Goal: Task Accomplishment & Management: Use online tool/utility

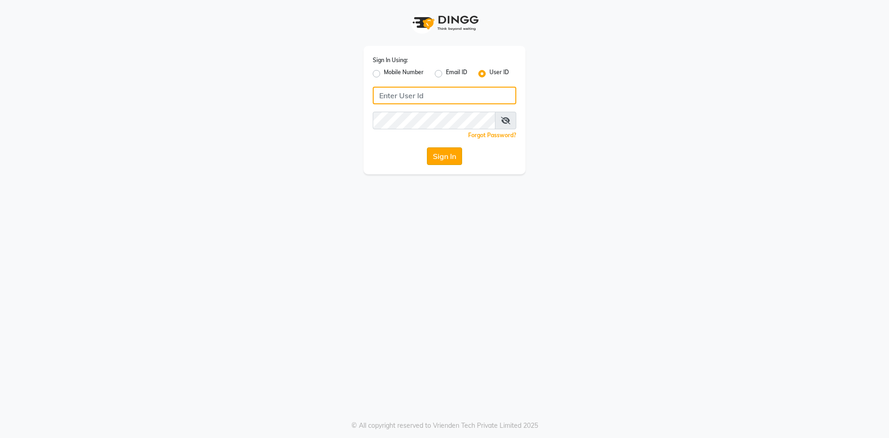
type input "[PERSON_NAME]@123"
click at [437, 150] on button "Sign In" at bounding box center [444, 156] width 35 height 18
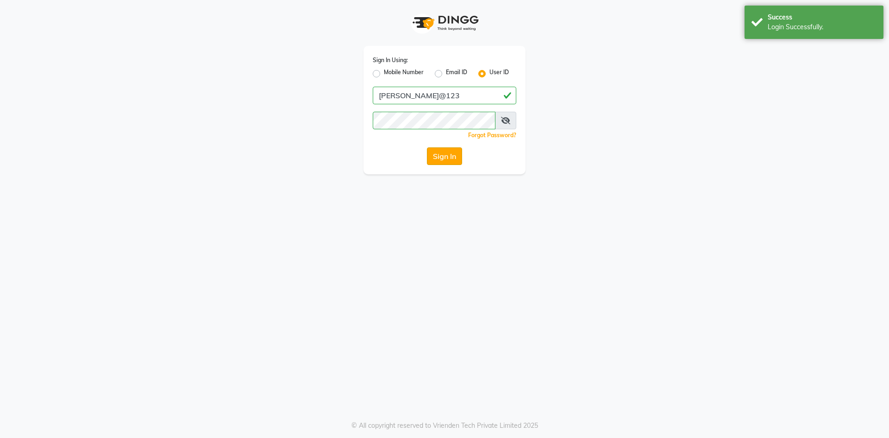
select select "service"
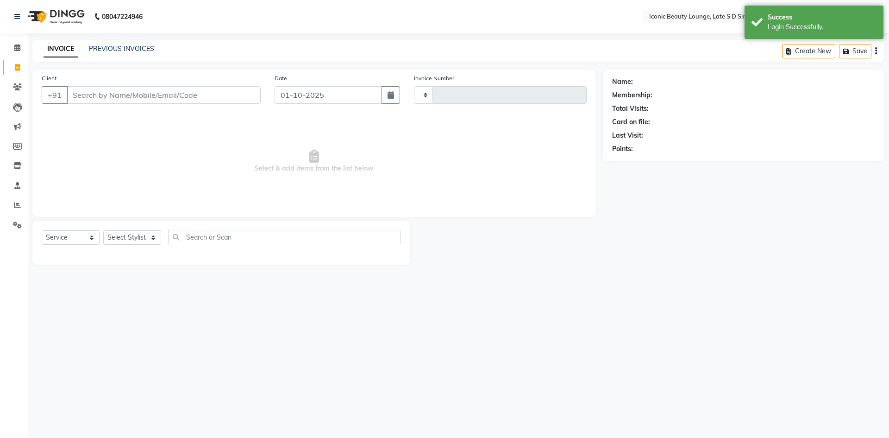
type input "0944"
select select "en"
select select "6614"
click at [132, 47] on link "PREVIOUS INVOICES" at bounding box center [121, 48] width 65 height 8
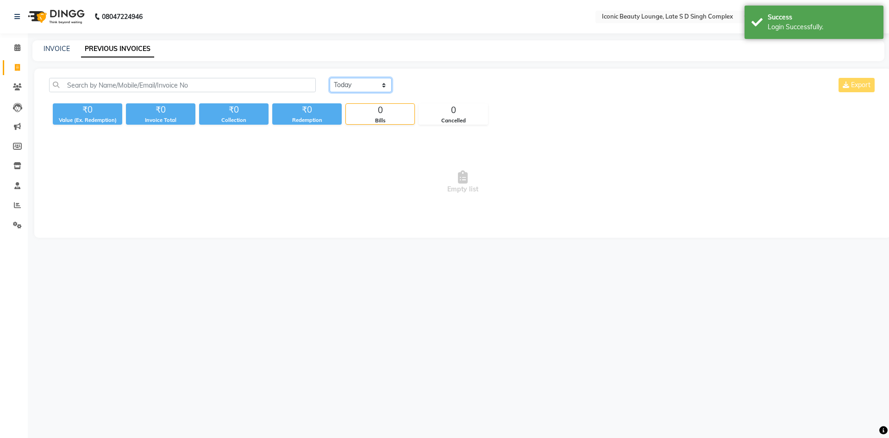
click at [377, 79] on select "Today Yesterday Custom Range" at bounding box center [361, 85] width 62 height 14
select select "yesterday"
click at [330, 78] on select "Today Yesterday Custom Range" at bounding box center [361, 85] width 62 height 14
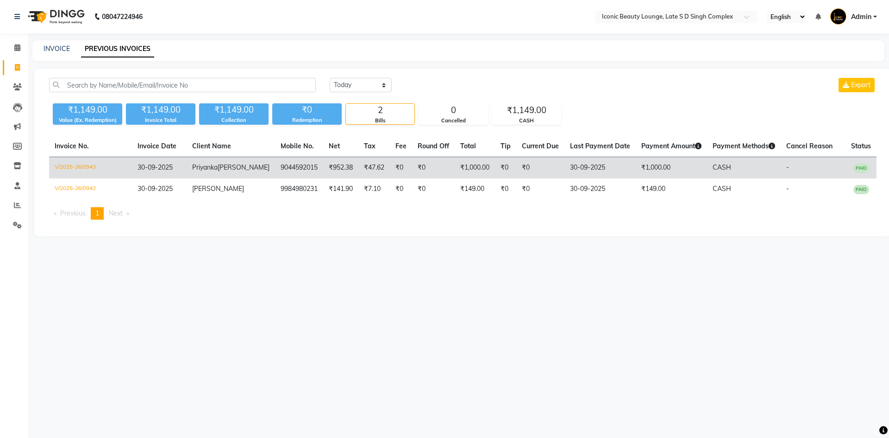
click at [229, 175] on td "Priyanka Singh" at bounding box center [231, 168] width 88 height 22
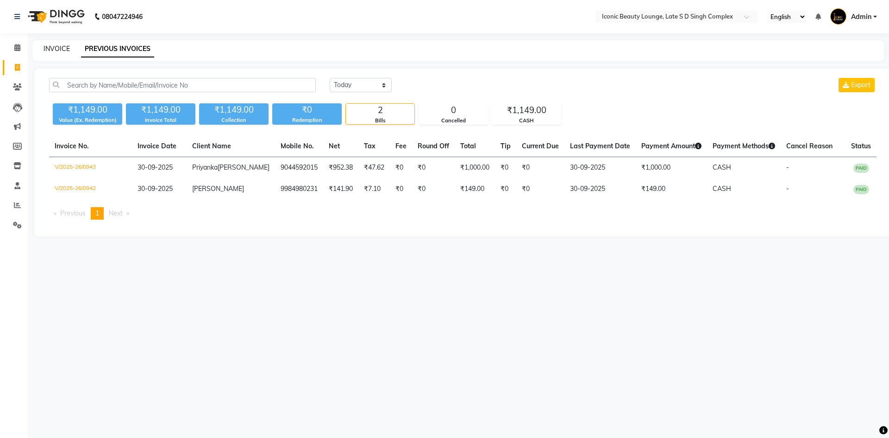
click at [62, 45] on link "INVOICE" at bounding box center [57, 48] width 26 height 8
select select "service"
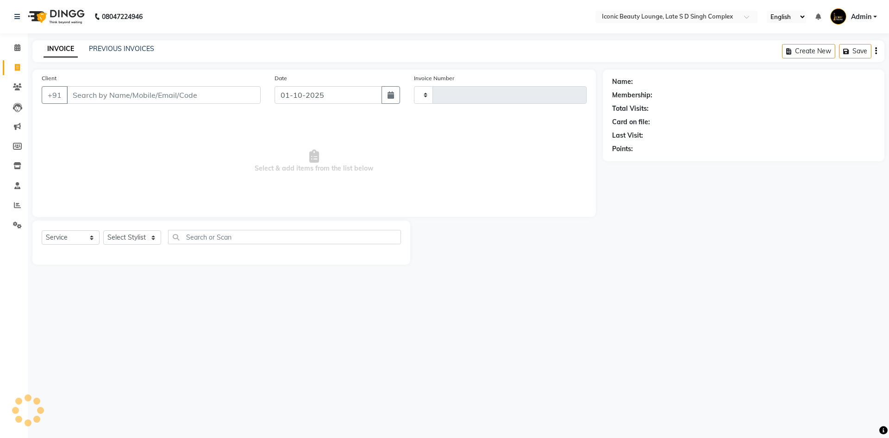
type input "0945"
select select "6614"
click at [134, 102] on input "Client" at bounding box center [164, 95] width 194 height 18
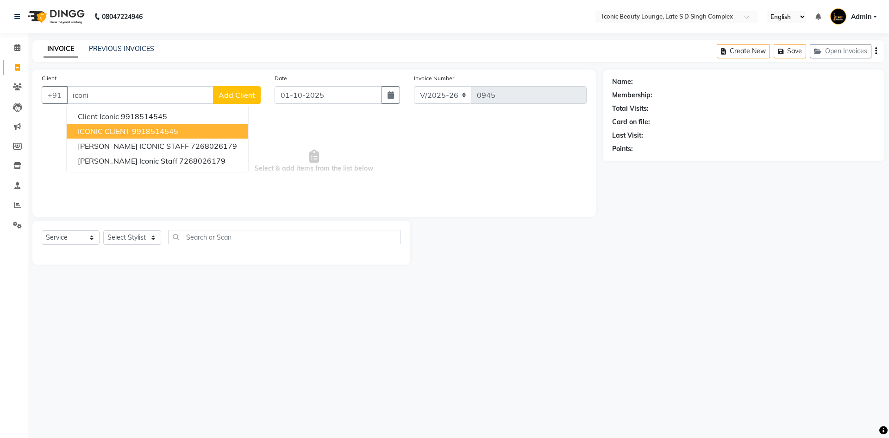
click at [125, 125] on button "ICONIC CLIENT 9918514545" at bounding box center [157, 131] width 181 height 15
type input "9918514545"
click at [125, 125] on span "Select & add items from the list below" at bounding box center [314, 161] width 545 height 93
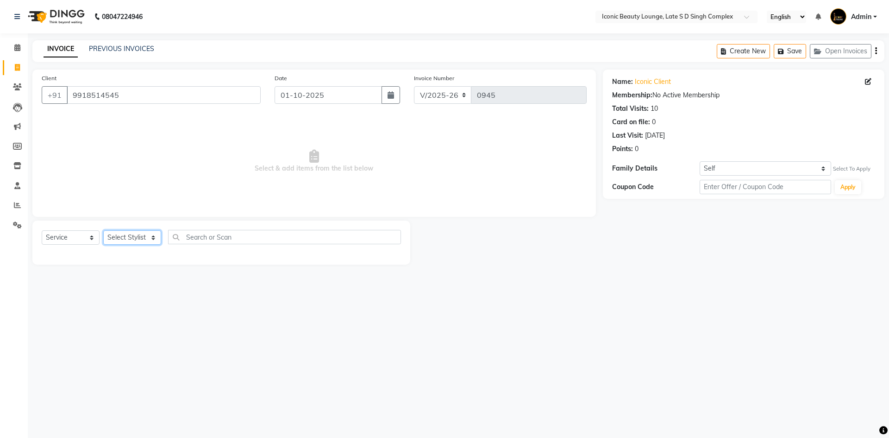
click at [131, 230] on select "Select Stylist [PERSON_NAME] [PERSON_NAME] [PERSON_NAME] [PERSON_NAME] [PERSON_…" at bounding box center [132, 237] width 58 height 14
select select "58605"
click at [103, 230] on select "Select Stylist [PERSON_NAME] [PERSON_NAME] [PERSON_NAME] [PERSON_NAME] [PERSON_…" at bounding box center [132, 237] width 58 height 14
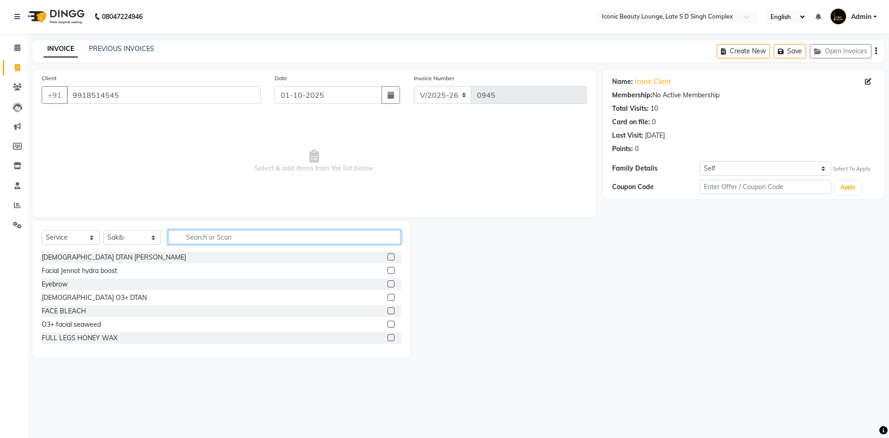
click at [216, 232] on input "text" at bounding box center [284, 237] width 233 height 14
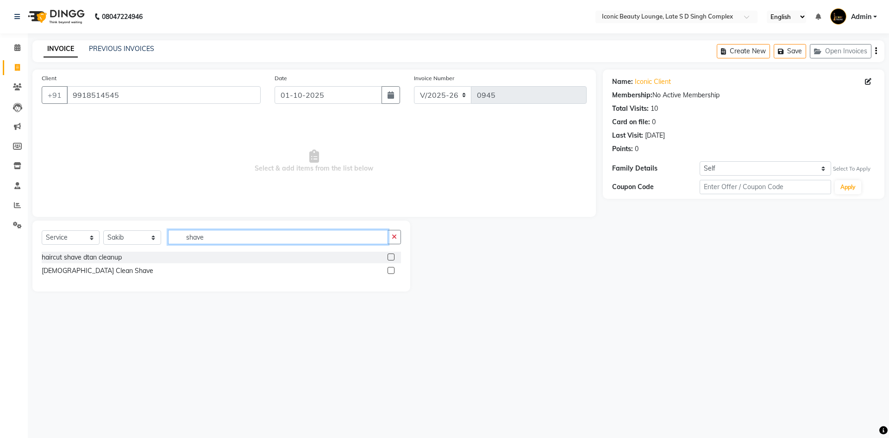
type input "shave"
click at [388, 269] on label at bounding box center [391, 270] width 7 height 7
click at [388, 269] on input "checkbox" at bounding box center [391, 271] width 6 height 6
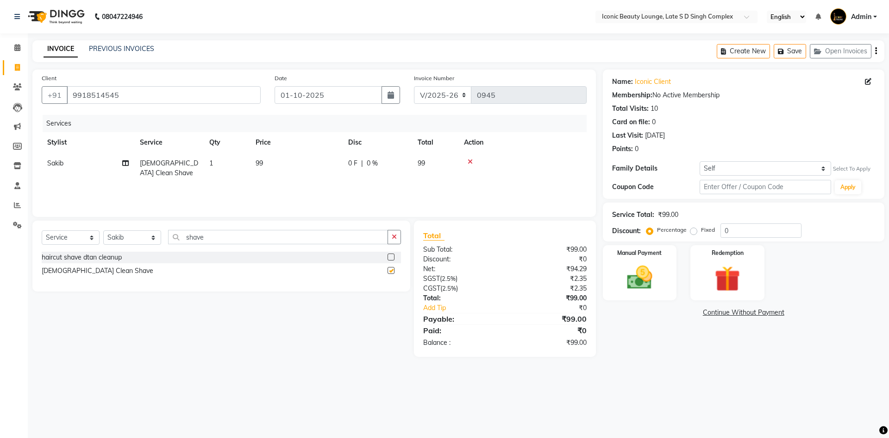
checkbox input "false"
click at [627, 263] on img at bounding box center [639, 277] width 43 height 31
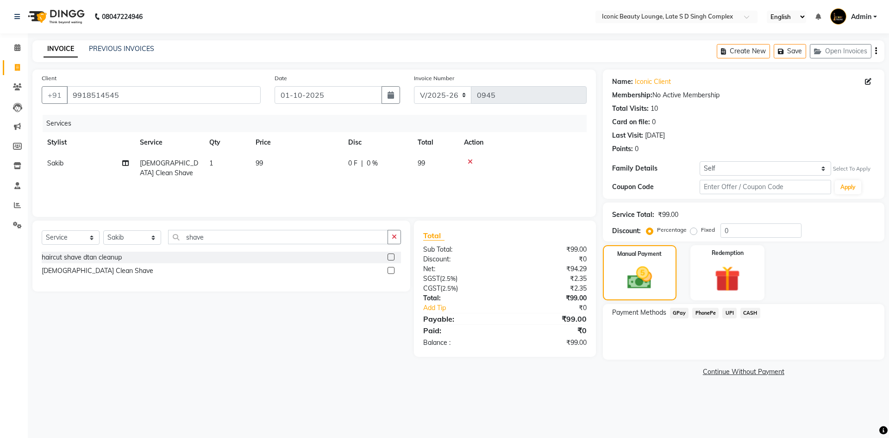
click at [701, 230] on label "Fixed" at bounding box center [708, 229] width 14 height 8
click at [694, 230] on input "Fixed" at bounding box center [695, 229] width 6 height 6
radio input "true"
drag, startPoint x: 756, startPoint y: 309, endPoint x: 749, endPoint y: 312, distance: 7.9
click at [754, 310] on span "CASH" at bounding box center [750, 312] width 20 height 11
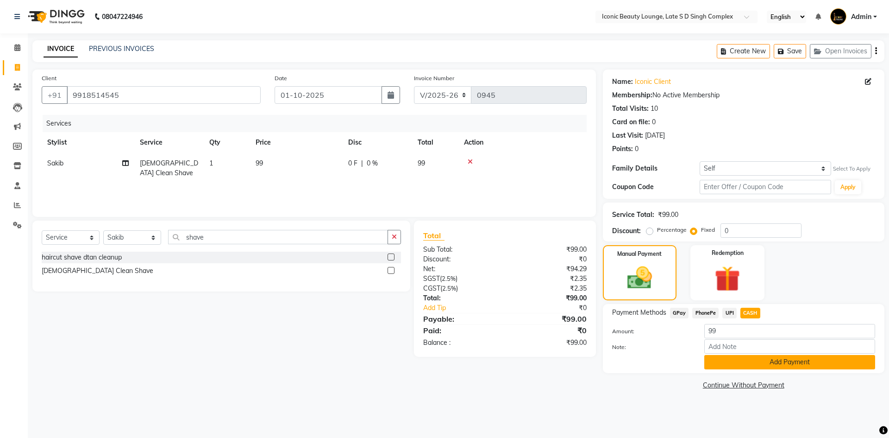
click at [740, 363] on button "Add Payment" at bounding box center [789, 362] width 171 height 14
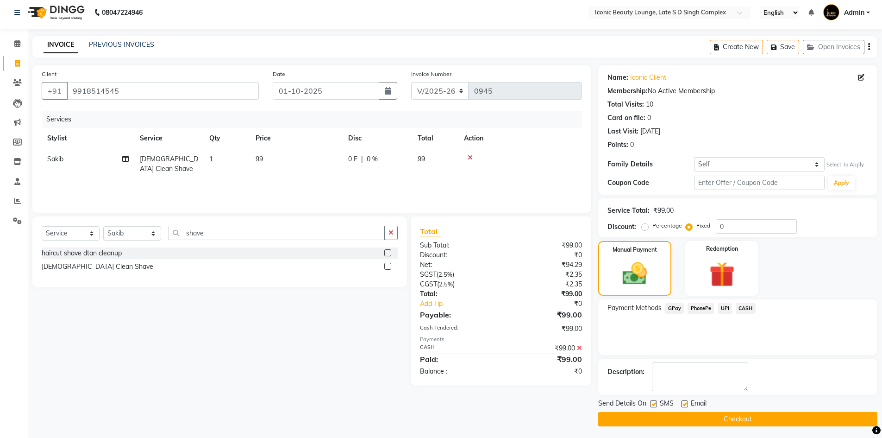
scroll to position [6, 0]
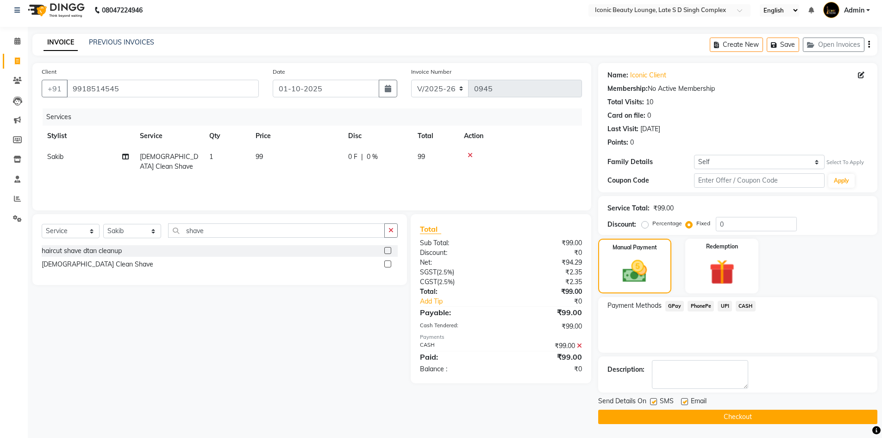
click at [749, 419] on button "Checkout" at bounding box center [737, 416] width 279 height 14
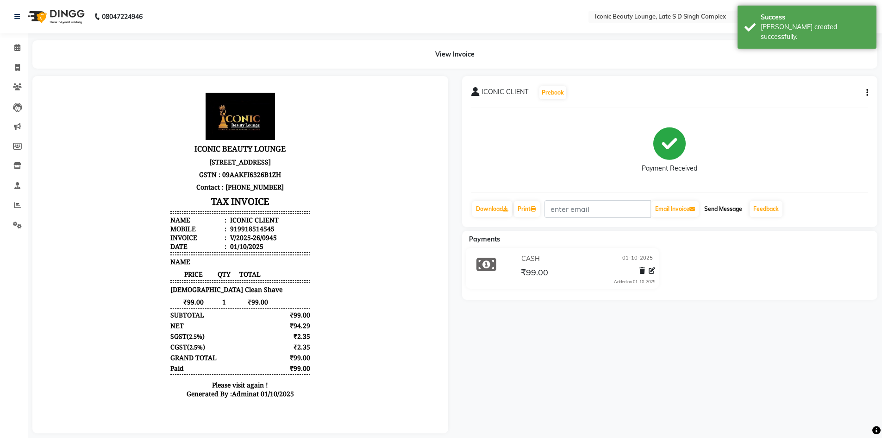
click at [736, 210] on button "Send Message" at bounding box center [722, 209] width 45 height 16
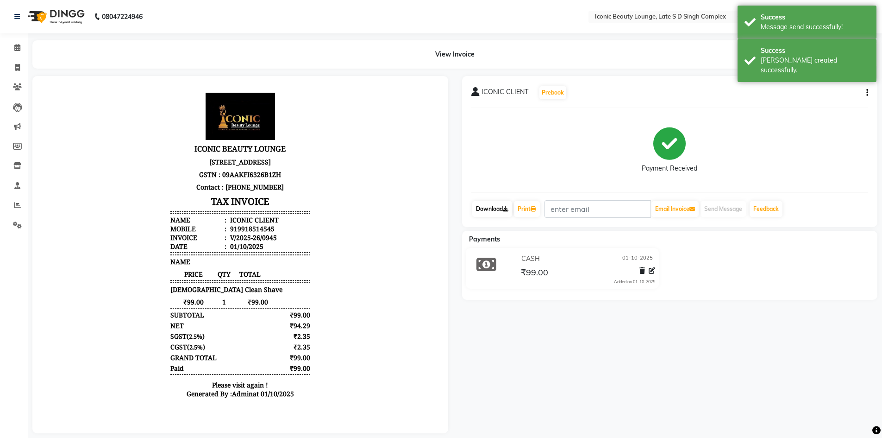
click at [493, 208] on link "Download" at bounding box center [492, 209] width 40 height 16
click at [519, 208] on link "Print" at bounding box center [527, 209] width 26 height 16
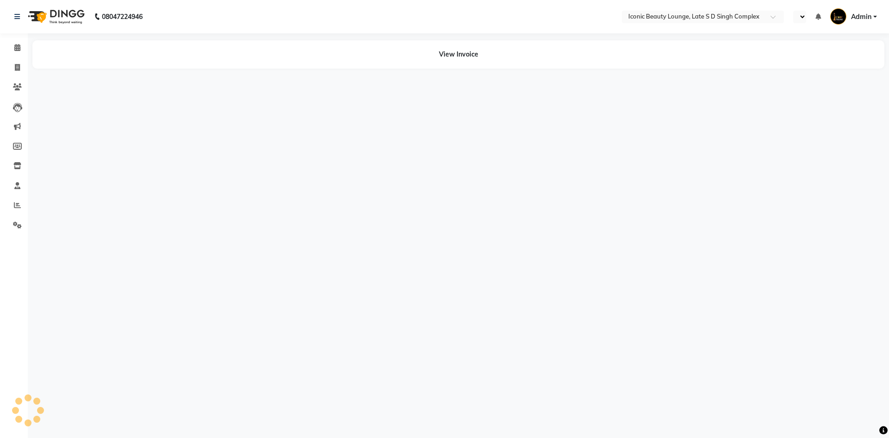
select select "en"
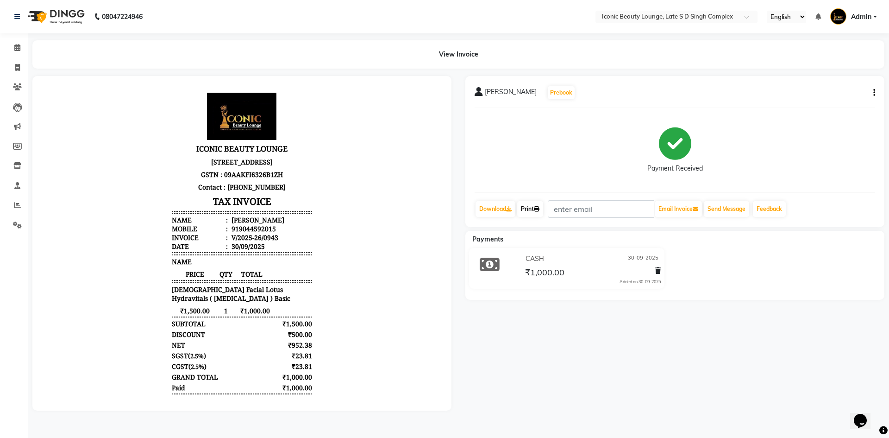
click at [530, 208] on link "Print" at bounding box center [530, 209] width 26 height 16
click at [15, 71] on span at bounding box center [17, 68] width 16 height 11
select select "service"
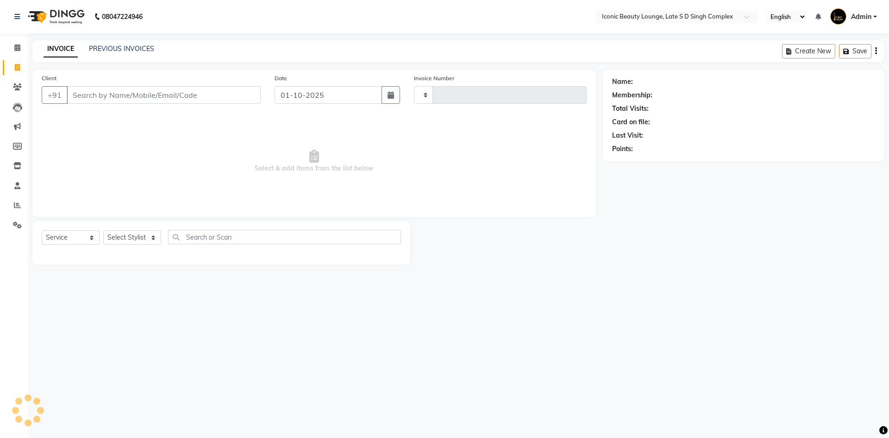
type input "0944"
select select "6614"
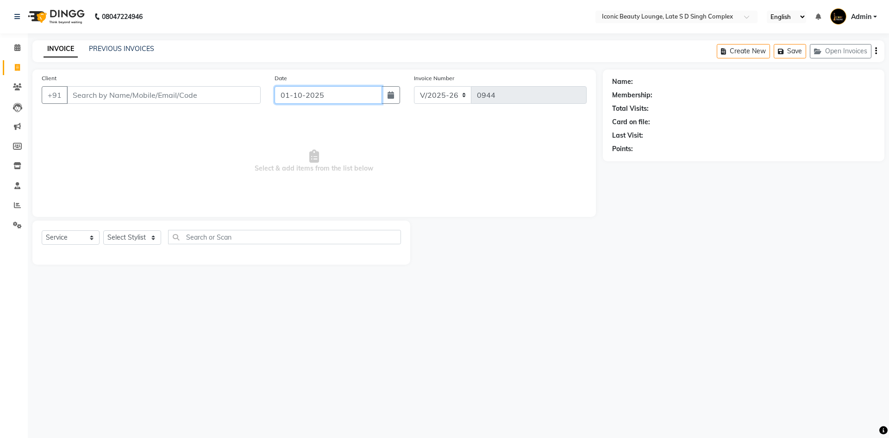
click at [317, 95] on input "01-10-2025" at bounding box center [329, 95] width 108 height 18
select select "10"
select select "2025"
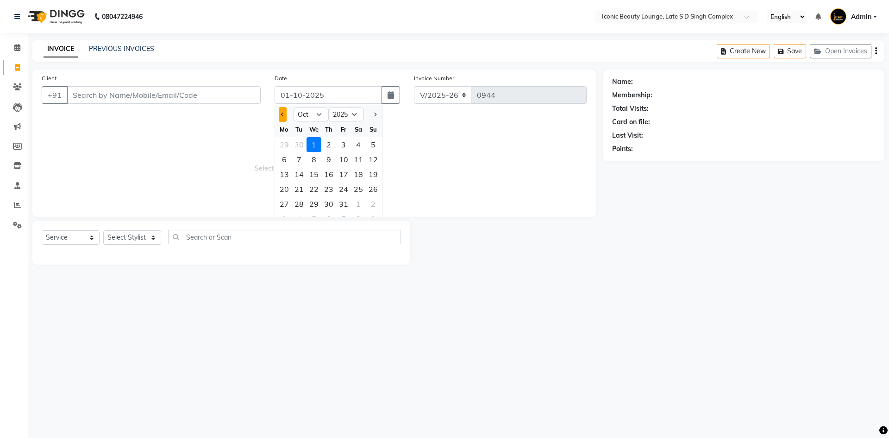
click at [281, 113] on button "Previous month" at bounding box center [283, 114] width 8 height 15
select select "9"
click at [303, 199] on div "30" at bounding box center [299, 203] width 15 height 15
type input "30-09-2025"
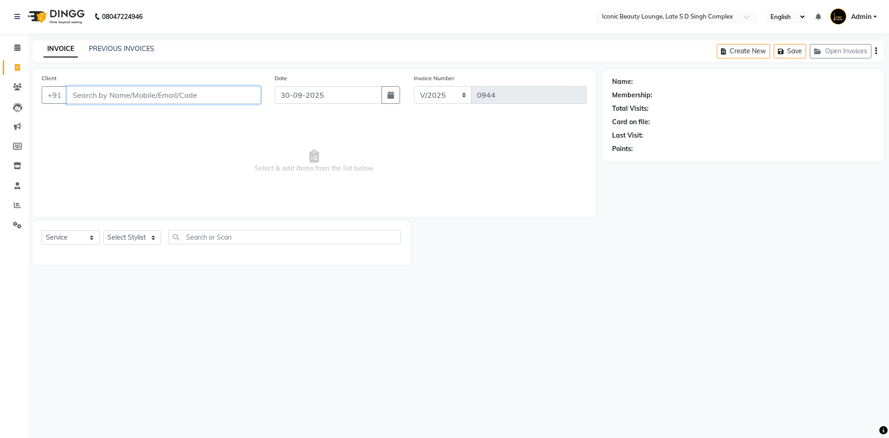
click at [109, 96] on input "Client" at bounding box center [164, 95] width 194 height 18
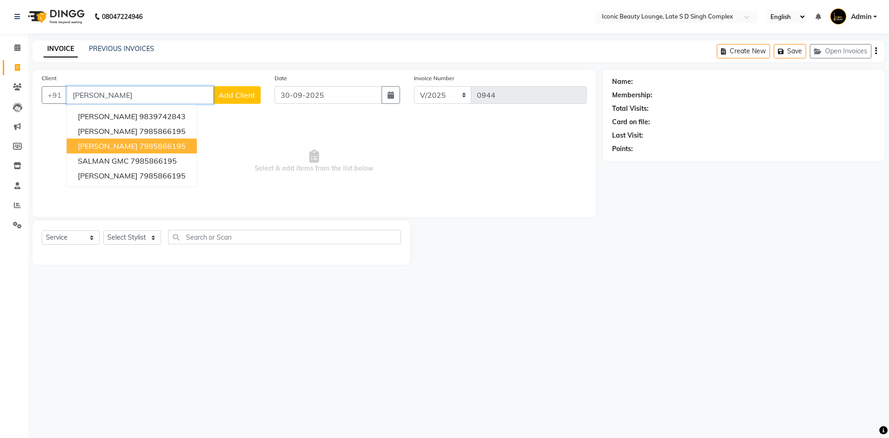
click at [129, 150] on button "[PERSON_NAME] gmc 7985866195" at bounding box center [132, 145] width 130 height 15
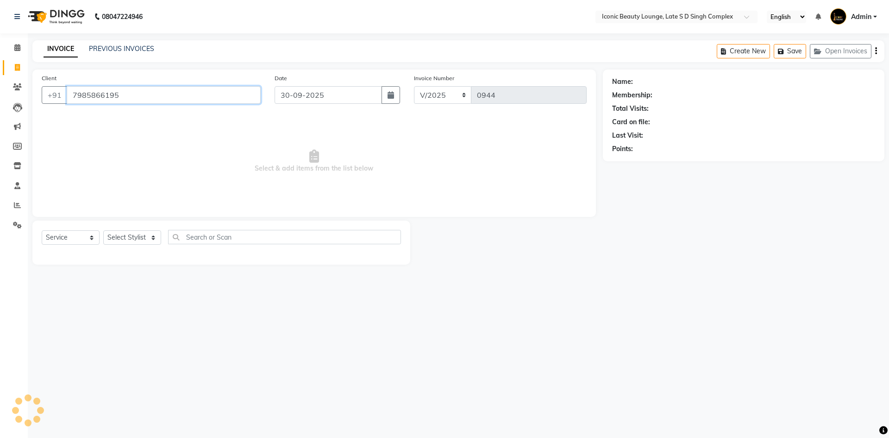
type input "7985866195"
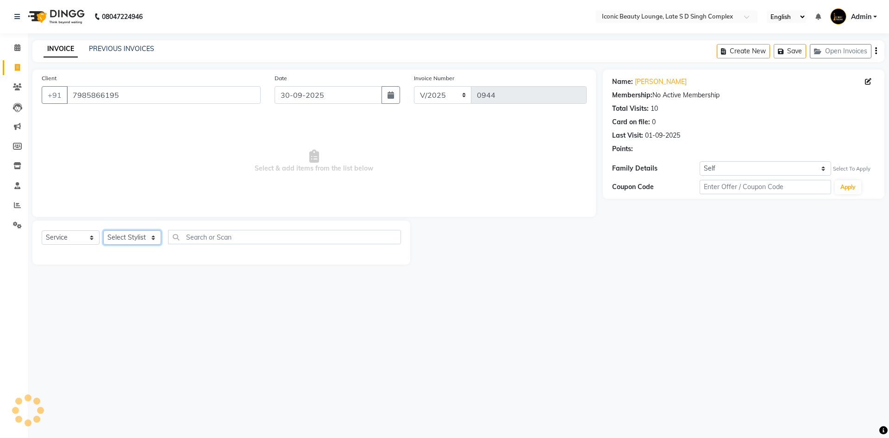
click at [127, 239] on select "Select Stylist [PERSON_NAME] [PERSON_NAME] [PERSON_NAME] [PERSON_NAME] [PERSON_…" at bounding box center [132, 237] width 58 height 14
select select "58605"
click at [103, 230] on select "Select Stylist [PERSON_NAME] [PERSON_NAME] [PERSON_NAME] [PERSON_NAME] [PERSON_…" at bounding box center [132, 237] width 58 height 14
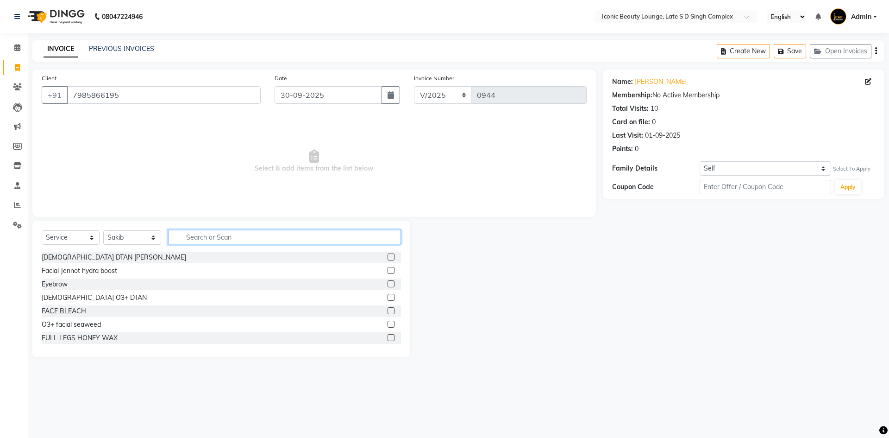
click at [295, 239] on input "text" at bounding box center [284, 237] width 233 height 14
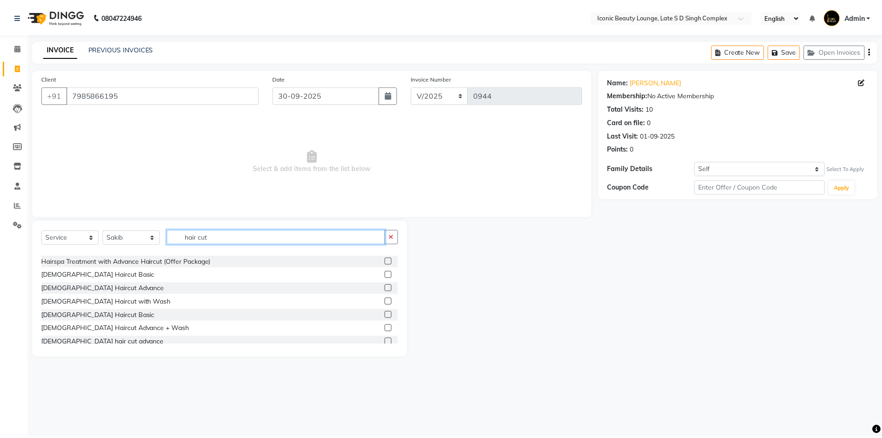
scroll to position [139, 0]
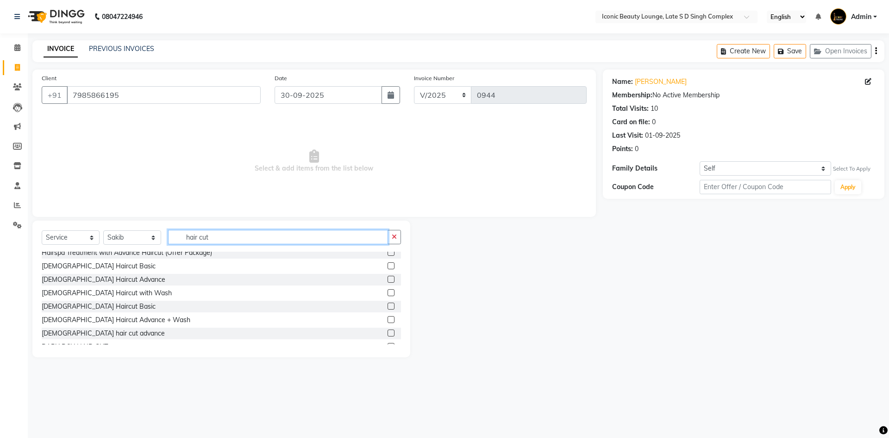
type input "hair cut"
click at [388, 304] on label at bounding box center [391, 305] width 7 height 7
click at [388, 304] on input "checkbox" at bounding box center [391, 306] width 6 height 6
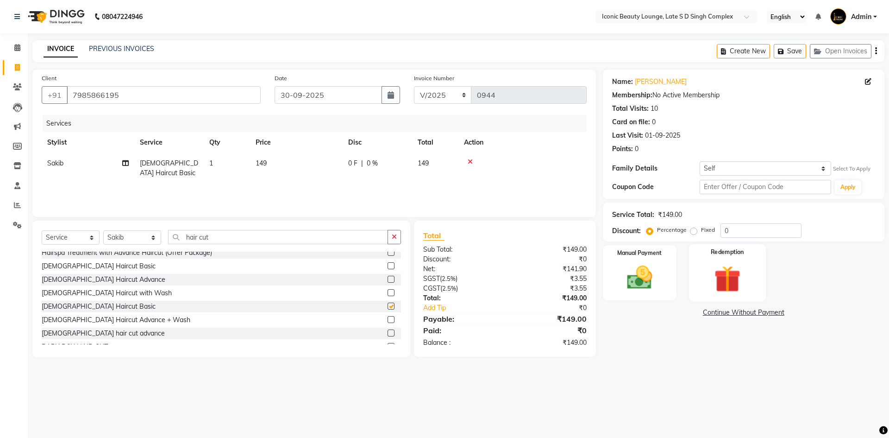
checkbox input "false"
click at [701, 232] on label "Fixed" at bounding box center [708, 229] width 14 height 8
click at [692, 232] on input "Fixed" at bounding box center [695, 229] width 6 height 6
radio input "true"
click at [657, 269] on img at bounding box center [639, 277] width 43 height 31
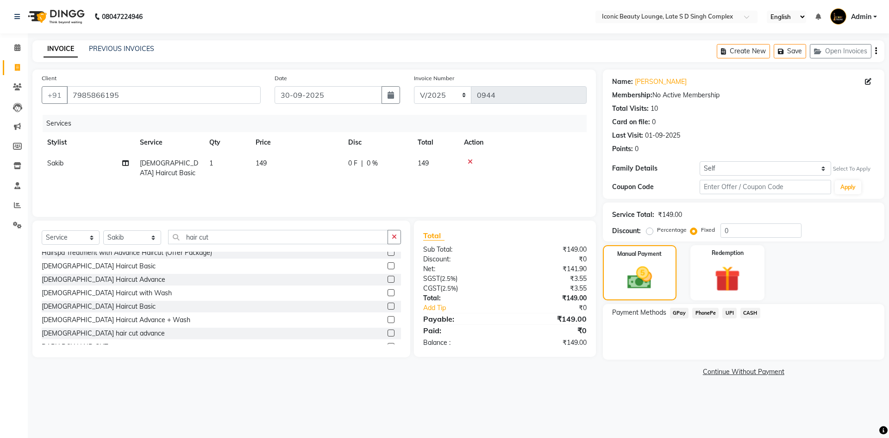
click at [732, 313] on span "UPI" at bounding box center [729, 312] width 14 height 11
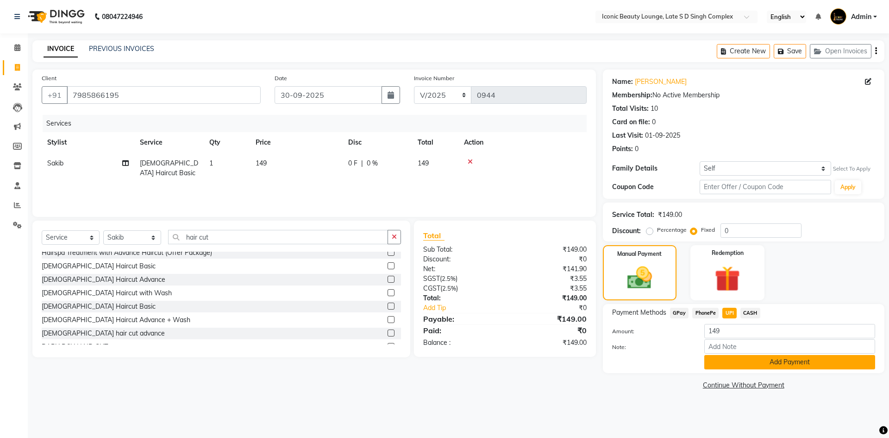
click at [740, 356] on button "Add Payment" at bounding box center [789, 362] width 171 height 14
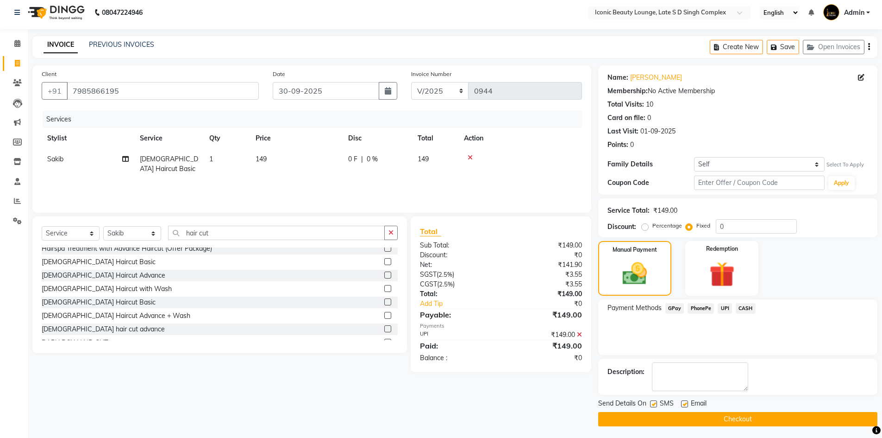
scroll to position [6, 0]
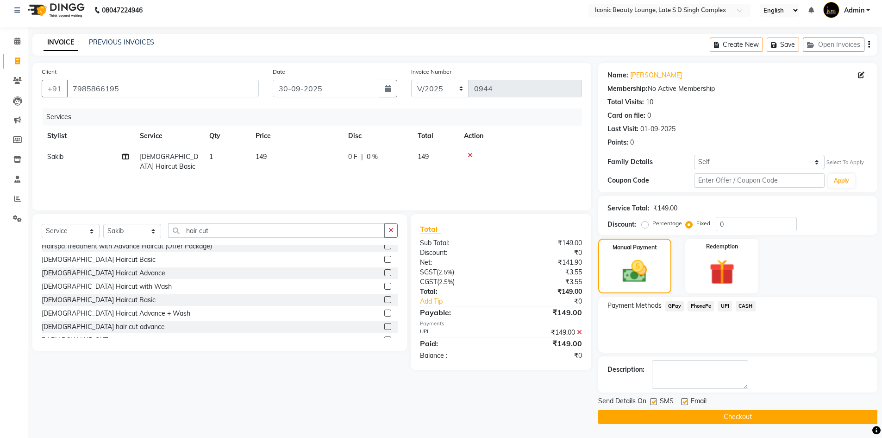
click at [737, 411] on button "Checkout" at bounding box center [737, 416] width 279 height 14
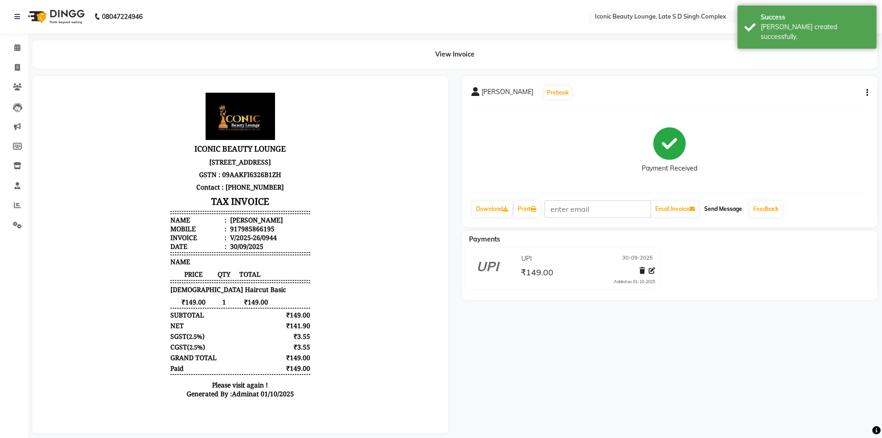
click at [715, 206] on button "Send Message" at bounding box center [722, 209] width 45 height 16
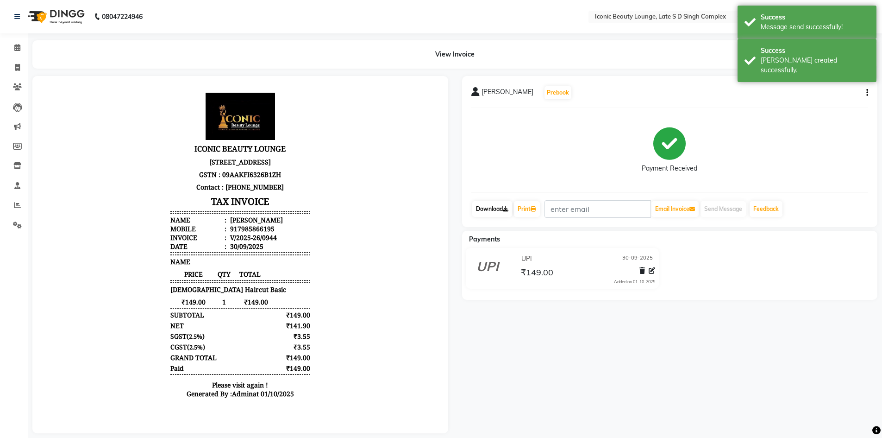
click at [482, 204] on link "Download" at bounding box center [492, 209] width 40 height 16
click at [525, 208] on link "Print" at bounding box center [527, 209] width 26 height 16
